Goal: Transaction & Acquisition: Purchase product/service

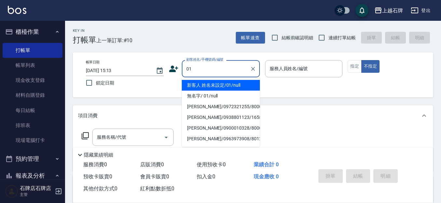
type input "01"
type input "6"
type input "新客人 姓名未設定/01/null"
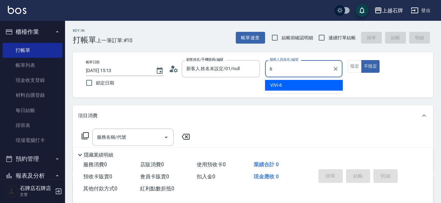
type input "ViVi-6"
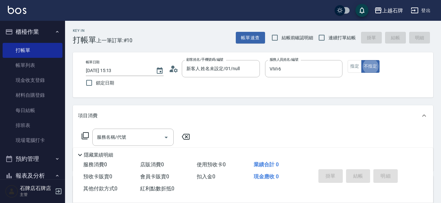
type button "false"
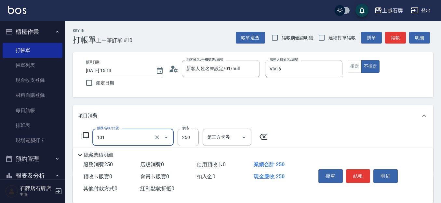
type input "洗髮(101)"
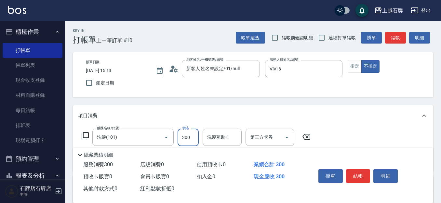
type input "300"
click at [400, 33] on button "結帳" at bounding box center [395, 38] width 21 height 12
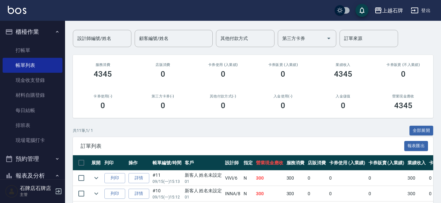
scroll to position [98, 0]
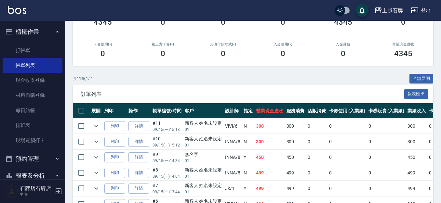
click at [115, 120] on td "列印" at bounding box center [115, 126] width 24 height 15
click at [111, 126] on button "列印" at bounding box center [114, 126] width 21 height 10
click at [40, 47] on link "打帳單" at bounding box center [33, 50] width 60 height 15
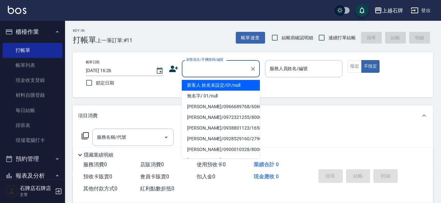
click at [194, 64] on input "顧客姓名/手機號碼/編號" at bounding box center [216, 68] width 63 height 11
drag, startPoint x: 238, startPoint y: 85, endPoint x: 302, endPoint y: 86, distance: 64.8
click at [242, 84] on li "新客人 姓名未設定/01/null" at bounding box center [221, 85] width 78 height 11
type input "1"
type input "新客人 姓名未設定/01/null"
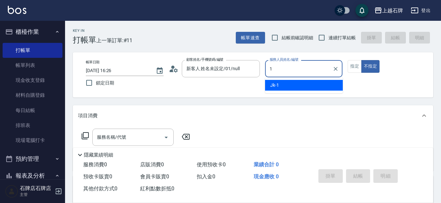
drag, startPoint x: 302, startPoint y: 86, endPoint x: 325, endPoint y: 81, distance: 23.4
click at [303, 86] on div "Jk -1" at bounding box center [304, 85] width 78 height 11
type input "Jk-1"
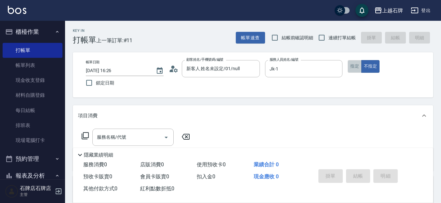
click at [350, 68] on button "指定" at bounding box center [355, 66] width 14 height 13
click at [120, 151] on div "隱藏業績明細" at bounding box center [254, 155] width 357 height 8
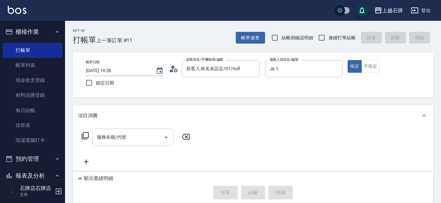
click at [124, 136] on div "服務名稱/代號 服務名稱/代號" at bounding box center [132, 137] width 81 height 17
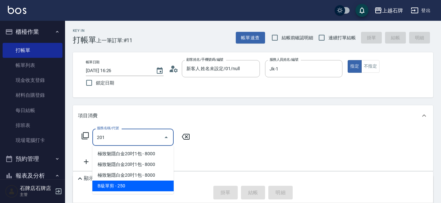
drag, startPoint x: 124, startPoint y: 182, endPoint x: 175, endPoint y: 149, distance: 60.5
click at [125, 182] on span "B級單剪 - 250" at bounding box center [132, 186] width 81 height 11
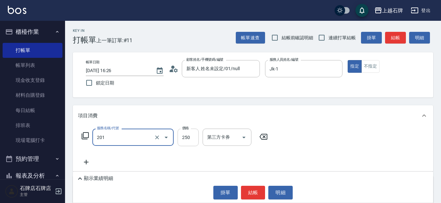
type input "B級單剪(201)"
click at [190, 141] on input "250" at bounding box center [188, 138] width 21 height 18
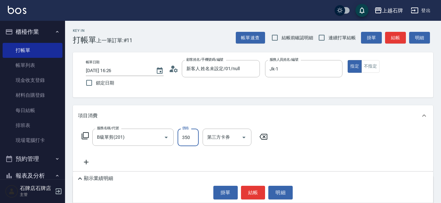
type input "350"
click at [119, 183] on div "顯示業績明細 掛單 結帳 明細" at bounding box center [253, 187] width 361 height 31
click at [104, 181] on p "顯示業績明細" at bounding box center [98, 178] width 29 height 7
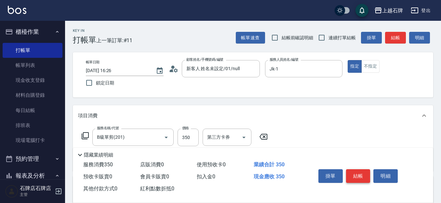
click at [360, 177] on button "結帳" at bounding box center [358, 177] width 24 height 14
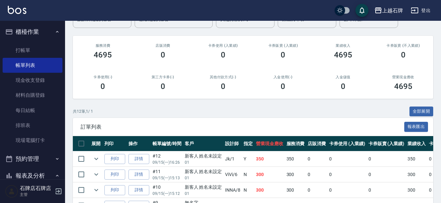
scroll to position [65, 0]
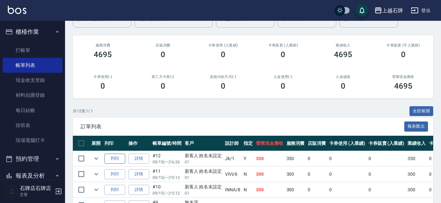
click at [117, 157] on button "列印" at bounding box center [114, 159] width 21 height 10
click at [45, 43] on link "打帳單" at bounding box center [33, 50] width 60 height 15
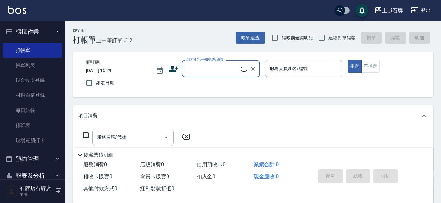
drag, startPoint x: 207, startPoint y: 69, endPoint x: 214, endPoint y: 60, distance: 11.8
click at [208, 66] on input "顧客姓名/手機號碼/編號" at bounding box center [213, 68] width 56 height 11
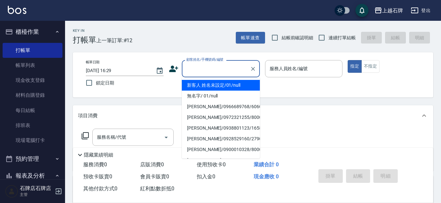
drag, startPoint x: 239, startPoint y: 87, endPoint x: 287, endPoint y: 87, distance: 48.2
click at [239, 87] on li "新客人 姓名未設定/01/null" at bounding box center [221, 85] width 78 height 11
type input "1"
type input "新客人 姓名未設定/01/null"
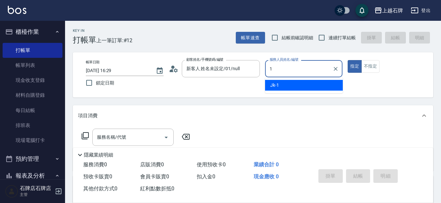
drag, startPoint x: 287, startPoint y: 86, endPoint x: 367, endPoint y: 82, distance: 79.9
click at [287, 86] on div "Jk -1" at bounding box center [304, 85] width 78 height 11
type input "Jk-1"
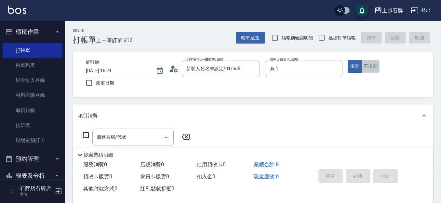
drag, startPoint x: 377, startPoint y: 69, endPoint x: 373, endPoint y: 71, distance: 4.5
click at [373, 69] on button "不指定" at bounding box center [371, 66] width 18 height 13
click at [127, 132] on input "服務名稱/代號" at bounding box center [128, 137] width 66 height 11
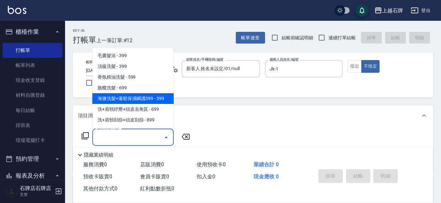
scroll to position [33, 0]
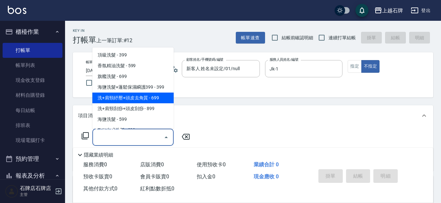
drag, startPoint x: 145, startPoint y: 97, endPoint x: 223, endPoint y: 120, distance: 81.2
click at [146, 97] on span "洗+肩頸紓壓+頭皮去角質 - 699" at bounding box center [132, 98] width 81 height 11
type input "洗+肩頸紓壓+頭皮去角質(108)"
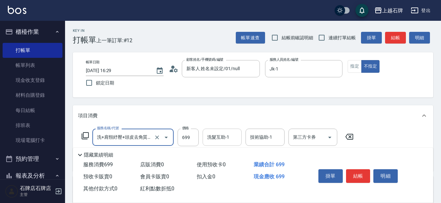
click at [228, 138] on div "洗髮互助-1 洗髮互助-1" at bounding box center [222, 137] width 39 height 17
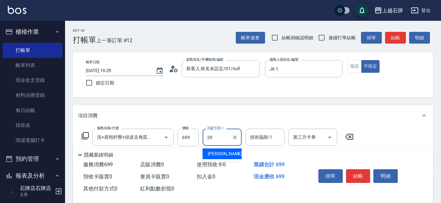
click at [230, 151] on div "[PERSON_NAME] -20" at bounding box center [222, 154] width 39 height 11
type input "[PERSON_NAME]-20"
click at [257, 138] on div "技術協助-1 技術協助-1" at bounding box center [265, 137] width 39 height 17
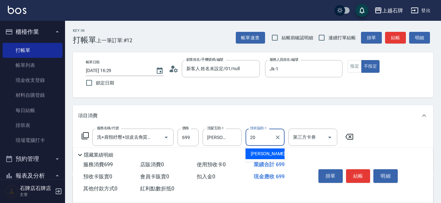
click at [263, 153] on span "[PERSON_NAME] -20" at bounding box center [271, 154] width 41 height 7
type input "[PERSON_NAME]-20"
click at [360, 173] on button "結帳" at bounding box center [358, 177] width 24 height 14
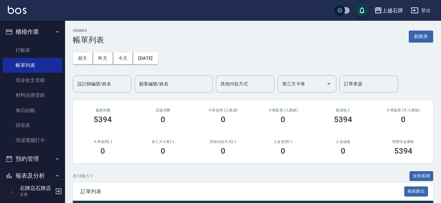
scroll to position [65, 0]
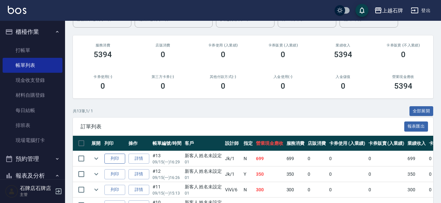
click at [110, 158] on button "列印" at bounding box center [114, 159] width 21 height 10
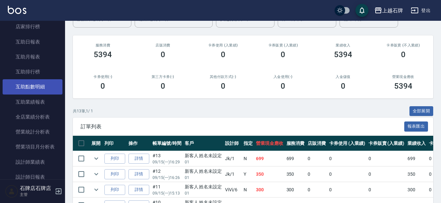
scroll to position [260, 0]
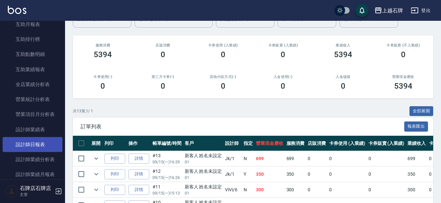
click at [41, 148] on link "設計師日報表" at bounding box center [33, 144] width 60 height 15
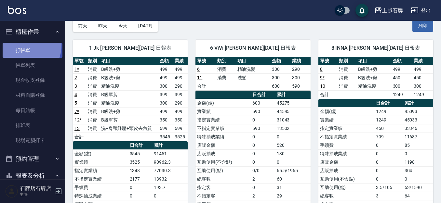
click at [18, 45] on link "打帳單" at bounding box center [33, 50] width 60 height 15
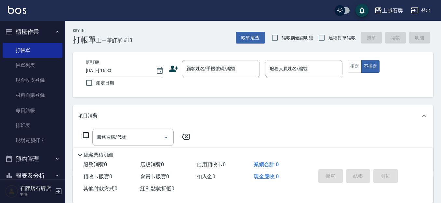
click at [205, 41] on div "Key In 打帳單 上一筆訂單:#13 帳單速查 結帳前確認明細 連續打單結帳 掛單 結帳 明細" at bounding box center [249, 33] width 369 height 24
click at [239, 77] on div "顧客姓名/手機號碼/編號" at bounding box center [221, 68] width 78 height 17
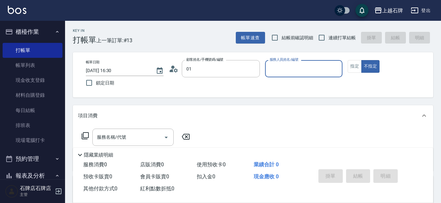
type input "新客人 姓名未設定/01/null"
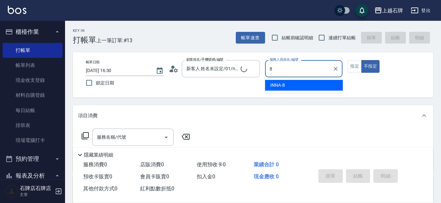
type input "INNA-8"
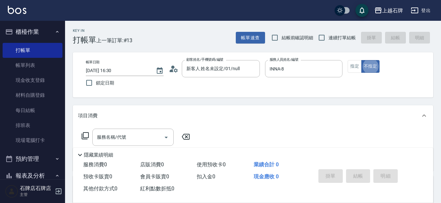
type button "false"
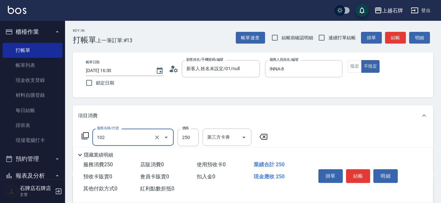
type input "精油洗髮(102)"
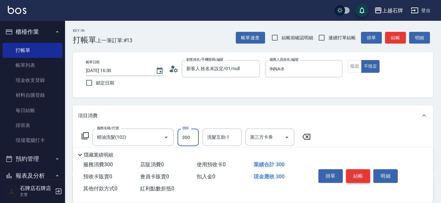
type input "300"
click at [367, 177] on button "結帳" at bounding box center [358, 177] width 24 height 14
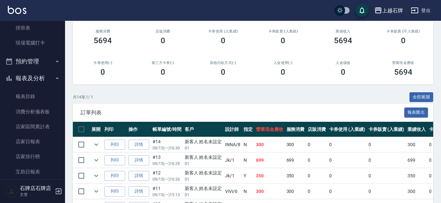
scroll to position [98, 0]
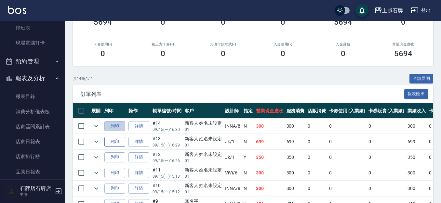
drag, startPoint x: 117, startPoint y: 129, endPoint x: 112, endPoint y: 142, distance: 14.5
click at [106, 130] on button "列印" at bounding box center [114, 126] width 21 height 10
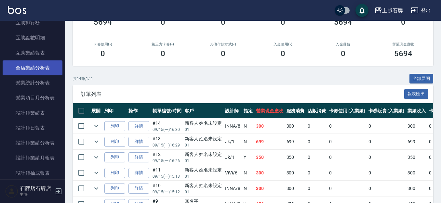
scroll to position [326, 0]
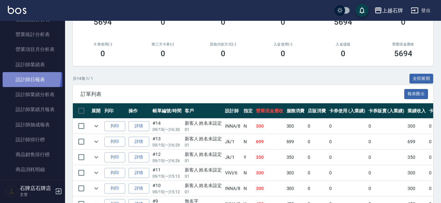
click at [8, 75] on link "設計師日報表" at bounding box center [33, 79] width 60 height 15
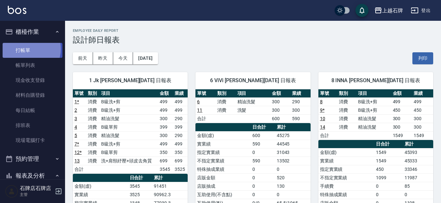
click at [25, 49] on link "打帳單" at bounding box center [33, 50] width 60 height 15
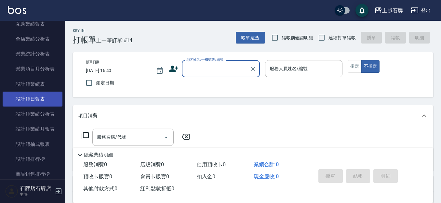
scroll to position [326, 0]
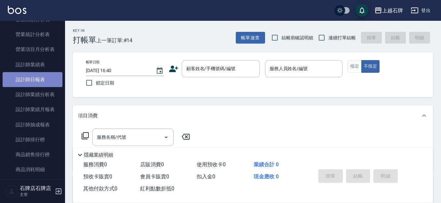
click at [38, 75] on link "設計師日報表" at bounding box center [33, 79] width 60 height 15
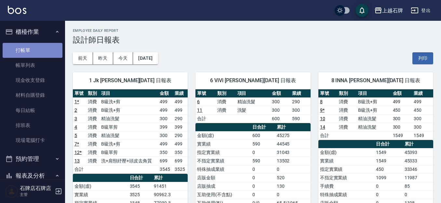
click at [35, 55] on link "打帳單" at bounding box center [33, 50] width 60 height 15
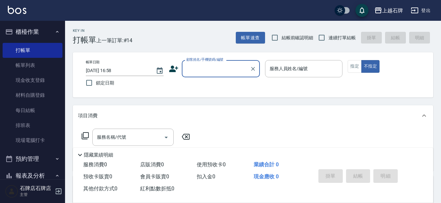
click at [205, 38] on div "Key In 打帳單 上一筆訂單:#14 帳單速查 結帳前確認明細 連續打單結帳 掛單 結帳 明細" at bounding box center [249, 33] width 369 height 24
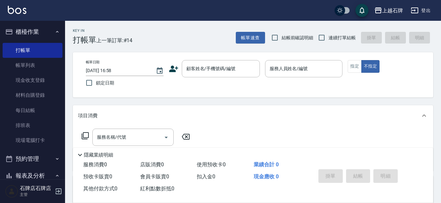
click at [203, 39] on div "Key In 打帳單 上一筆訂單:#14 帳單速查 結帳前確認明細 連續打單結帳 掛單 結帳 明細" at bounding box center [249, 33] width 369 height 24
click at [220, 72] on input "顧客姓名/手機號碼/編號" at bounding box center [216, 68] width 63 height 11
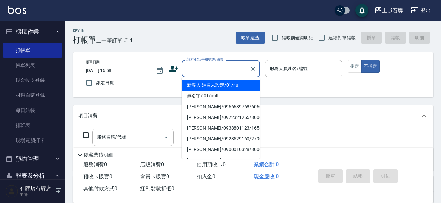
click at [232, 88] on li "新客人 姓名未設定/01/null" at bounding box center [221, 85] width 78 height 11
type input "1"
type input "新客人 姓名未設定/01/null"
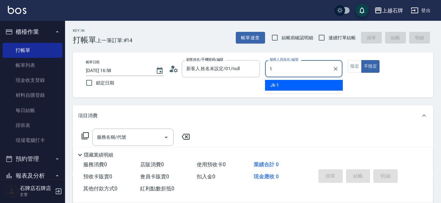
click at [277, 83] on span "Jk -1" at bounding box center [275, 85] width 9 height 7
type input "Jk-1"
click at [122, 133] on input "服務名稱/代號" at bounding box center [128, 137] width 66 height 11
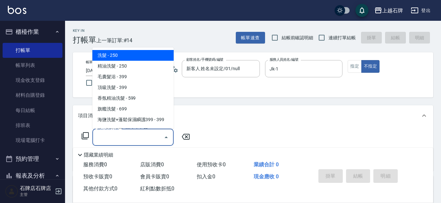
click at [159, 54] on span "洗髮 - 250" at bounding box center [132, 55] width 81 height 11
type input "洗髮(101)"
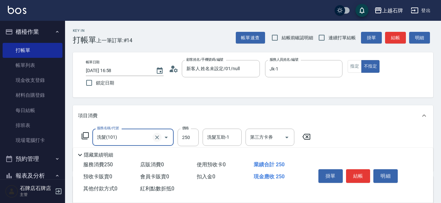
click at [155, 136] on icon "Clear" at bounding box center [157, 137] width 7 height 7
click at [150, 132] on input "服務名稱/代號" at bounding box center [123, 137] width 57 height 11
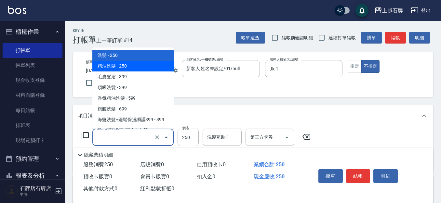
click at [135, 69] on span "精油洗髮 - 250" at bounding box center [132, 66] width 81 height 11
type input "精油洗髮(102)"
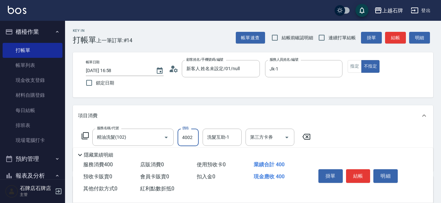
click at [209, 139] on div "洗髮互助-1 洗髮互助-1" at bounding box center [222, 137] width 39 height 17
drag, startPoint x: 175, startPoint y: 137, endPoint x: 179, endPoint y: 136, distance: 4.1
click at [175, 137] on div "服務名稱/代號 精油洗髮(102) 服務名稱/代號 價格 4002 價格 洗髮互助-1 洗髮互助-1 第三方卡券 第三方卡券" at bounding box center [196, 138] width 237 height 18
click at [181, 136] on input "4002" at bounding box center [188, 138] width 21 height 18
type input "400"
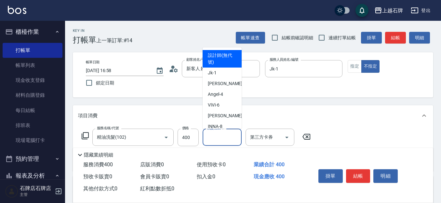
click at [222, 142] on input "洗髮互助-1" at bounding box center [222, 137] width 33 height 11
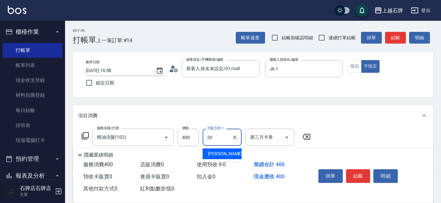
click at [220, 150] on div "[PERSON_NAME] -20" at bounding box center [222, 154] width 39 height 11
type input "[PERSON_NAME]-20"
click at [347, 171] on button "結帳" at bounding box center [358, 177] width 24 height 14
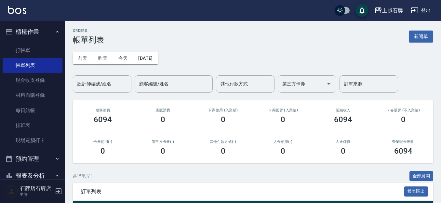
scroll to position [98, 0]
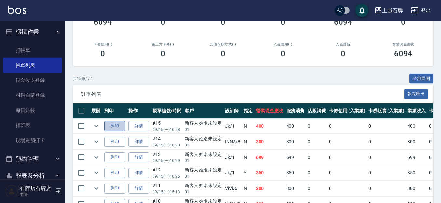
click at [123, 126] on button "列印" at bounding box center [114, 126] width 21 height 10
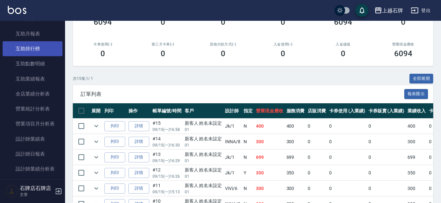
scroll to position [260, 0]
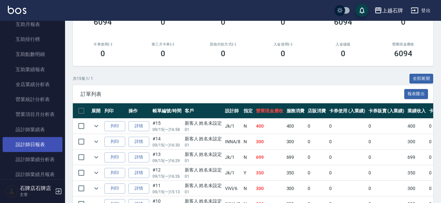
click at [23, 150] on link "設計師日報表" at bounding box center [33, 144] width 60 height 15
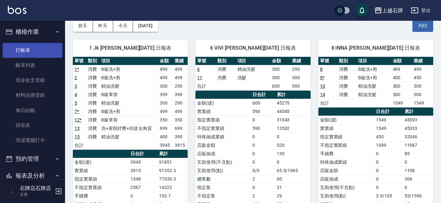
click at [43, 52] on link "打帳單" at bounding box center [33, 50] width 60 height 15
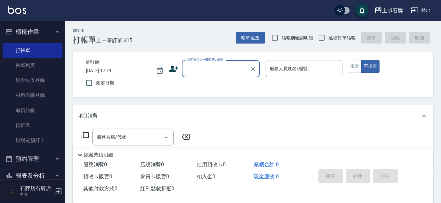
click at [202, 41] on div "Key In 打帳單 上一筆訂單:#15 帳單速查 結帳前確認明細 連續打單結帳 掛單 結帳 明細" at bounding box center [249, 33] width 369 height 24
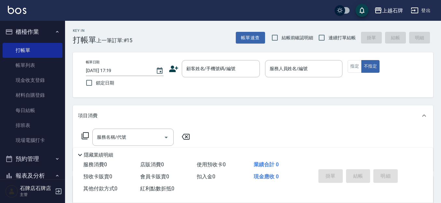
click at [215, 34] on div "Key In 打帳單 上一筆訂單:#15 帳單速查 結帳前確認明細 連續打單結帳 掛單 結帳 明細" at bounding box center [249, 33] width 369 height 24
